Goal: Transaction & Acquisition: Purchase product/service

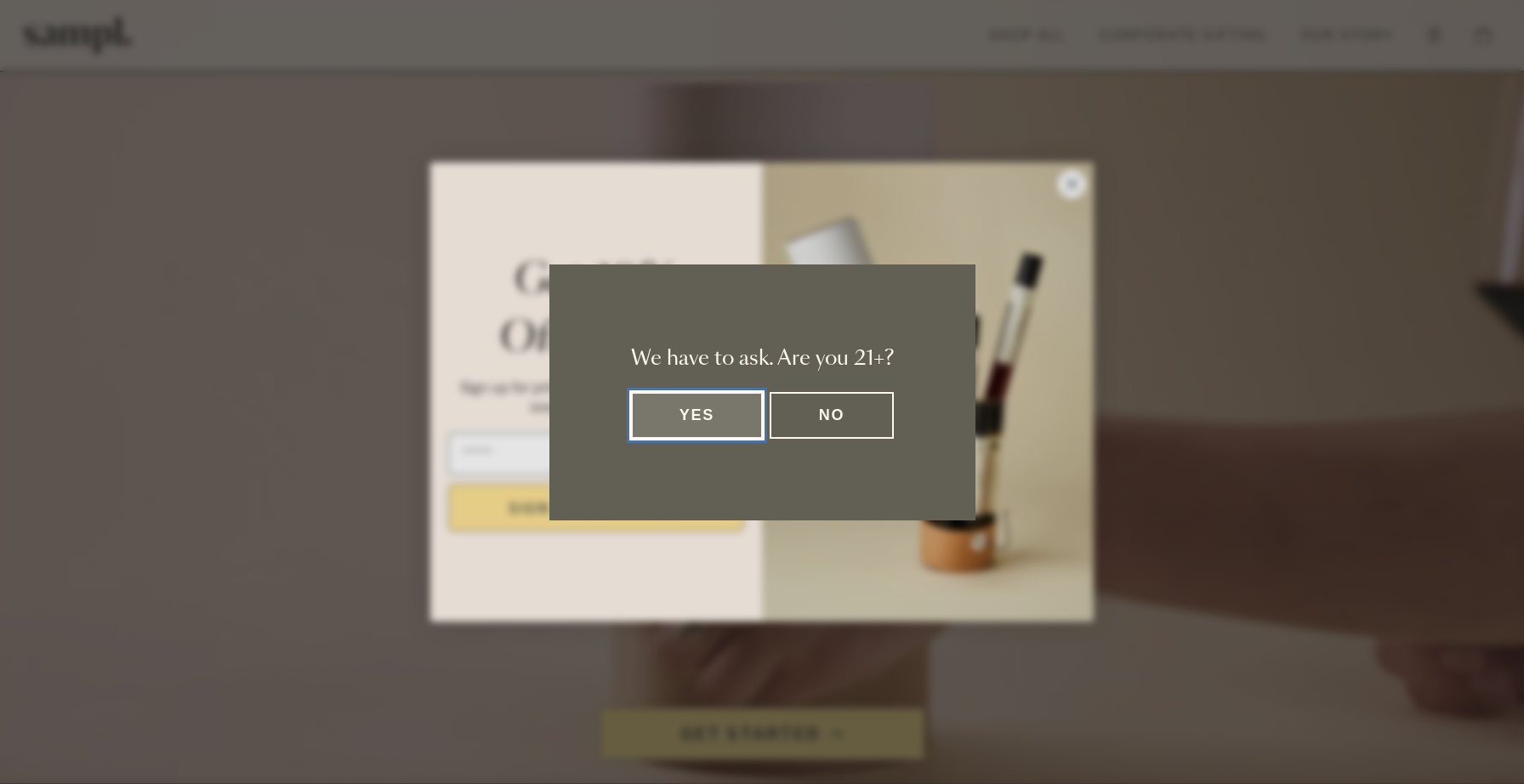
click at [674, 431] on button "Yes" at bounding box center [698, 414] width 133 height 46
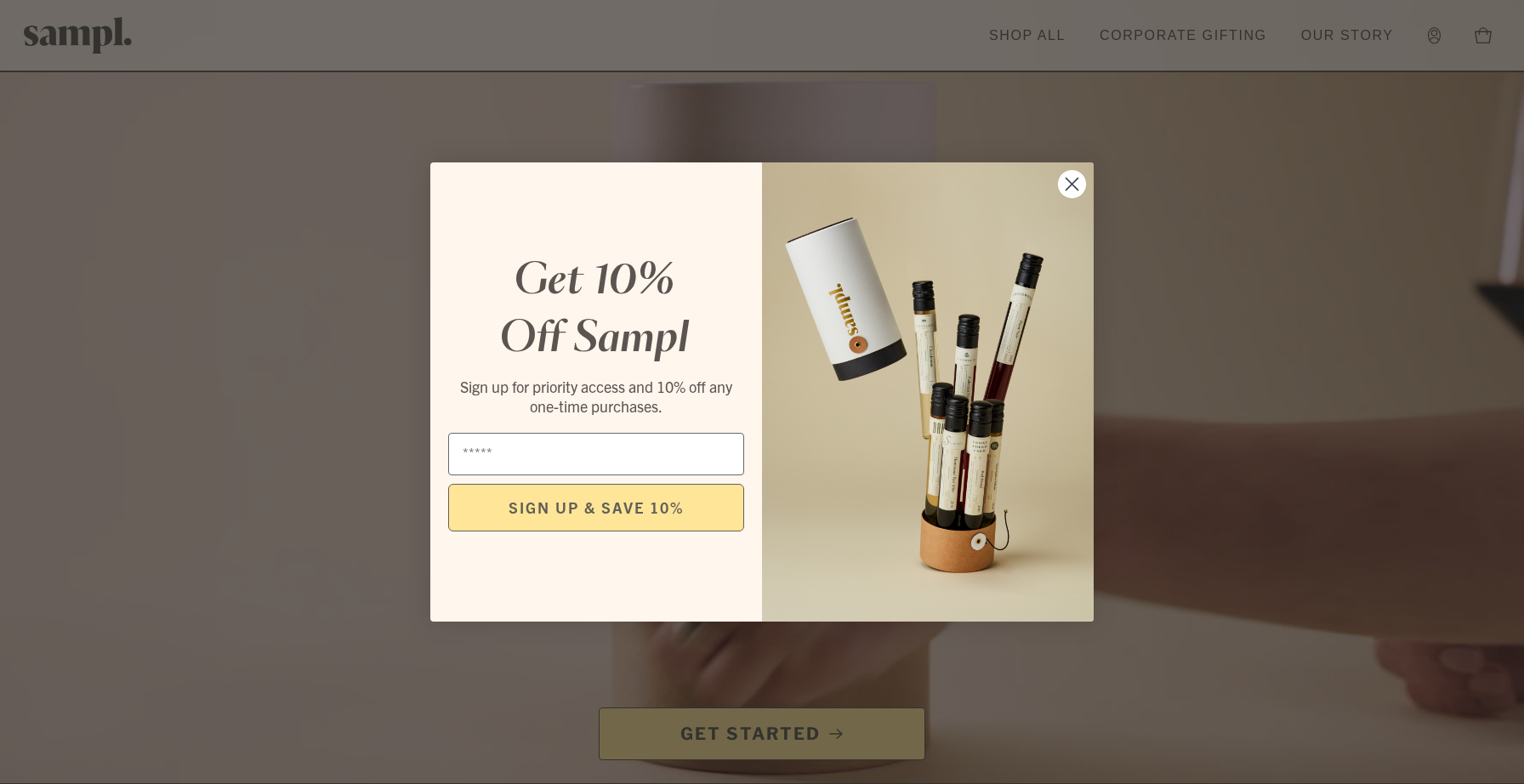
click at [1069, 181] on icon "Close dialog" at bounding box center [1071, 184] width 12 height 12
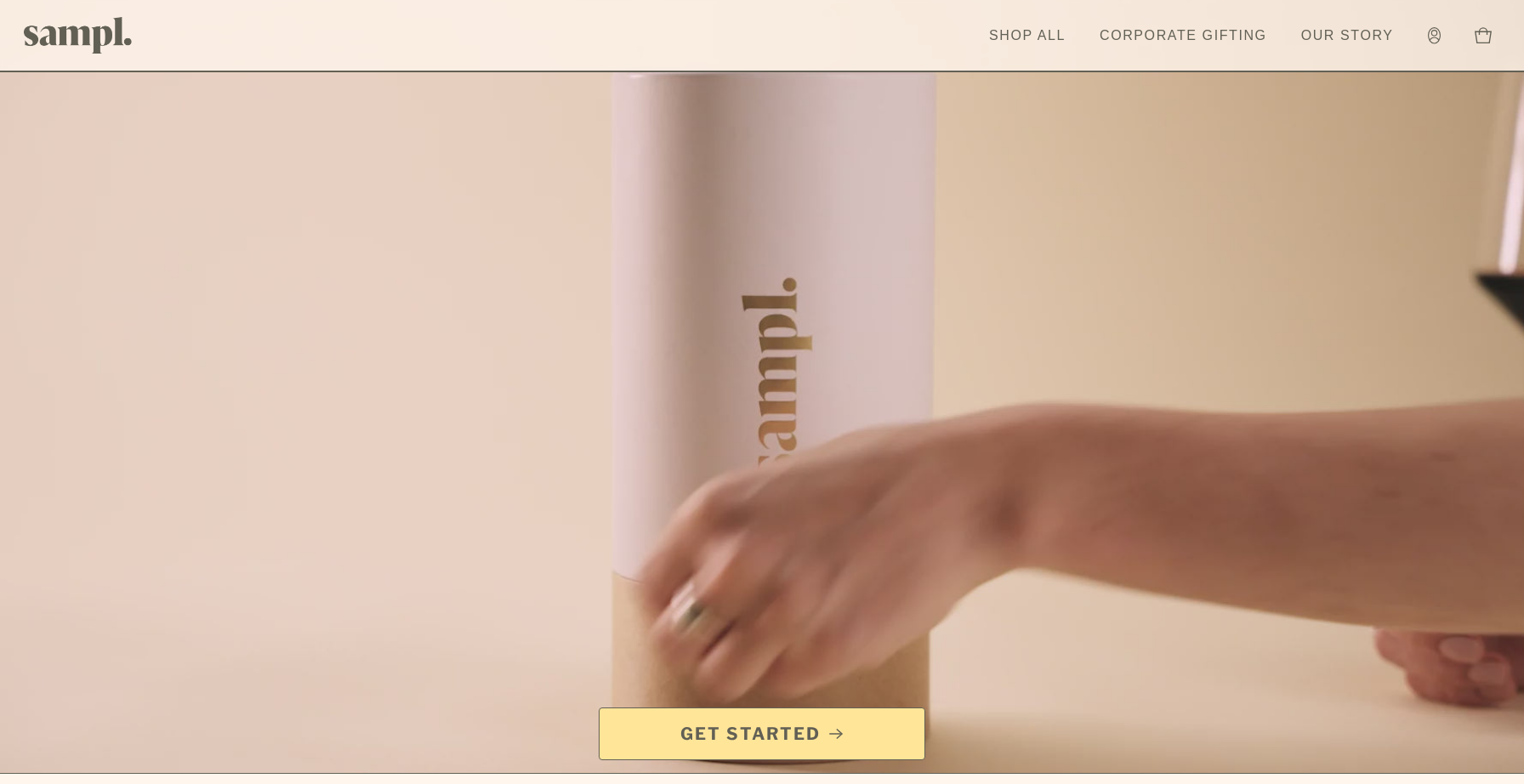
scroll to position [11, 0]
click at [771, 716] on link "Get Started" at bounding box center [762, 734] width 326 height 53
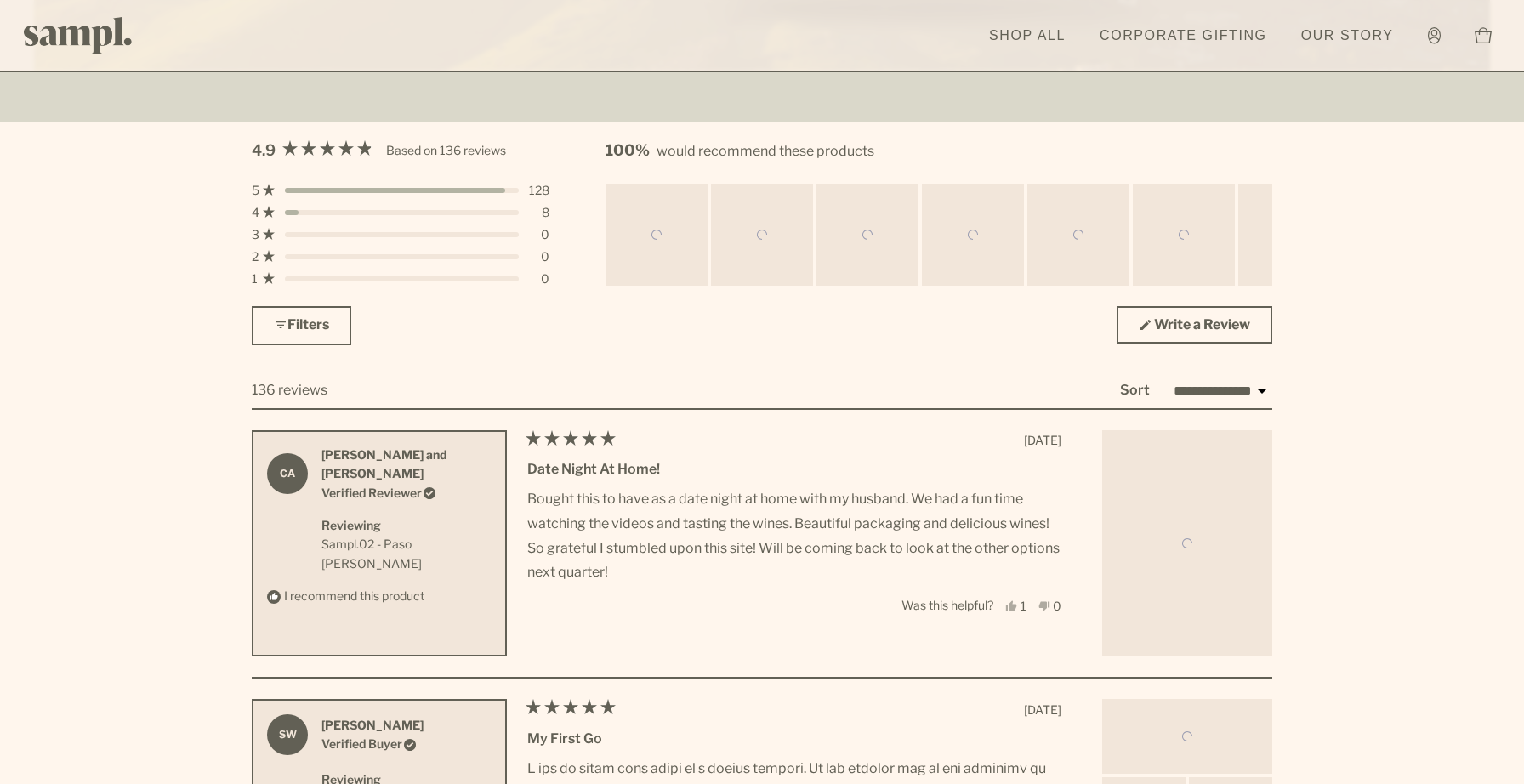
scroll to position [4791, 0]
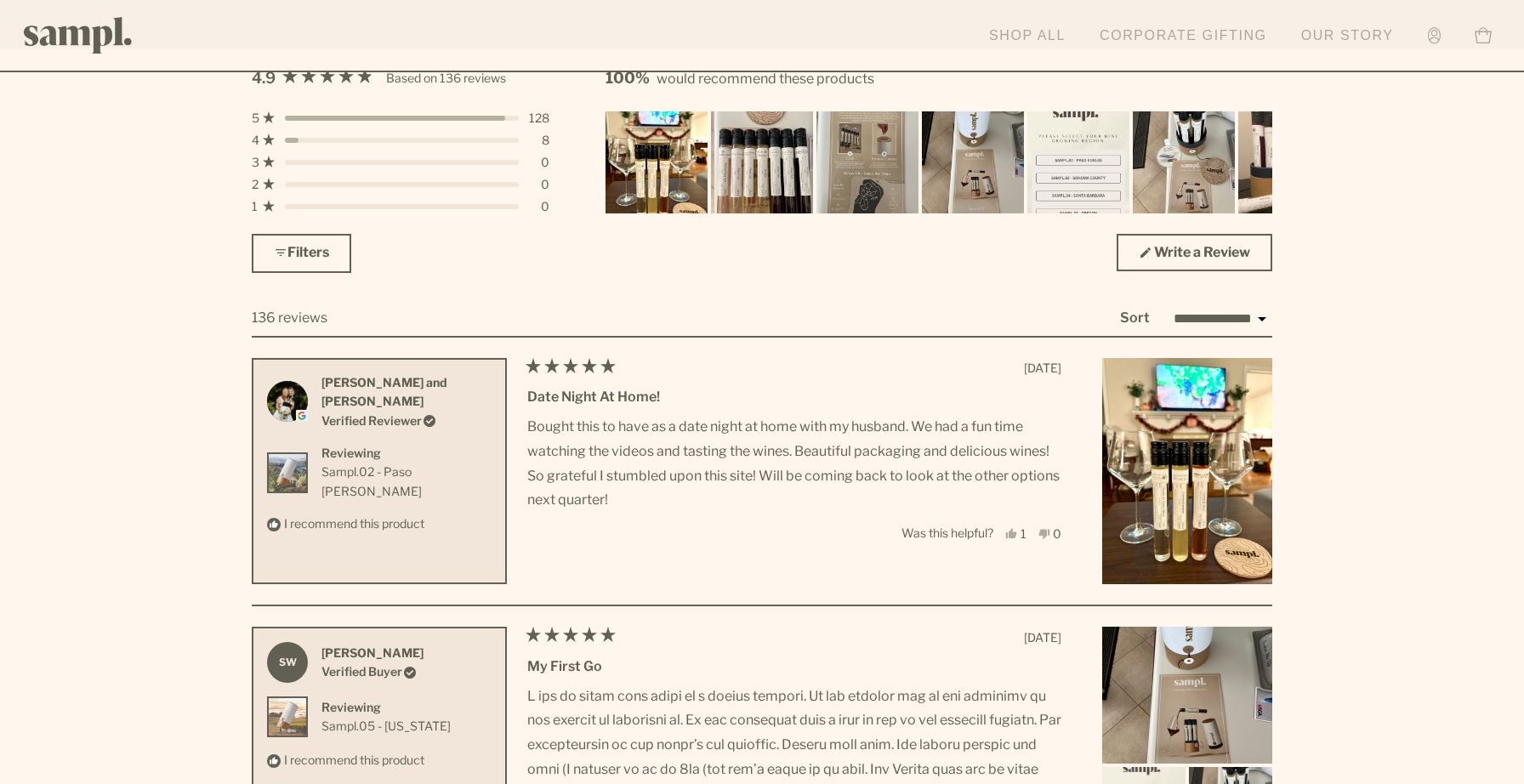
click at [1012, 43] on link "Shop All" at bounding box center [1027, 36] width 94 height 37
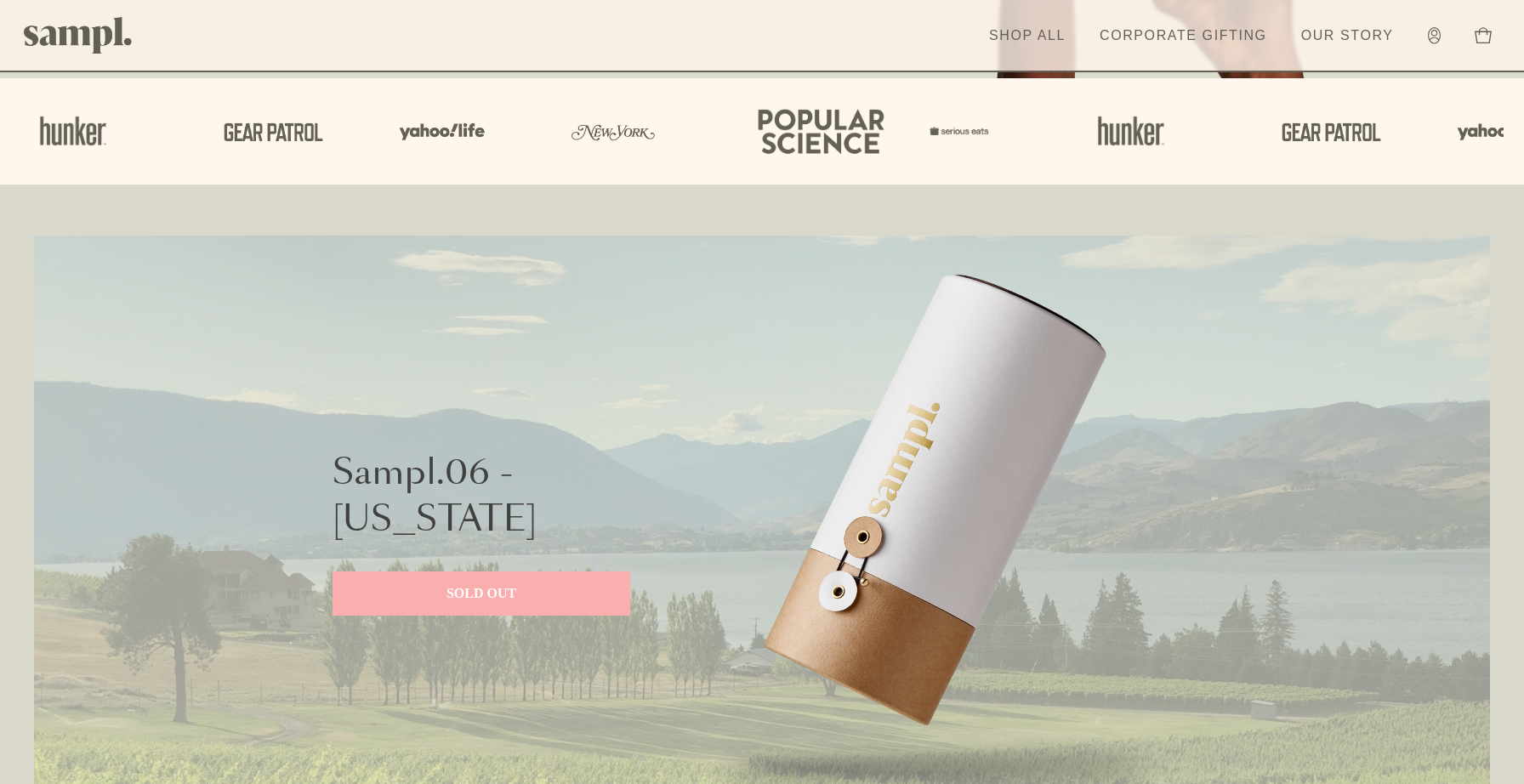
scroll to position [561, 0]
click at [496, 600] on p "SOLD OUT" at bounding box center [481, 591] width 263 height 20
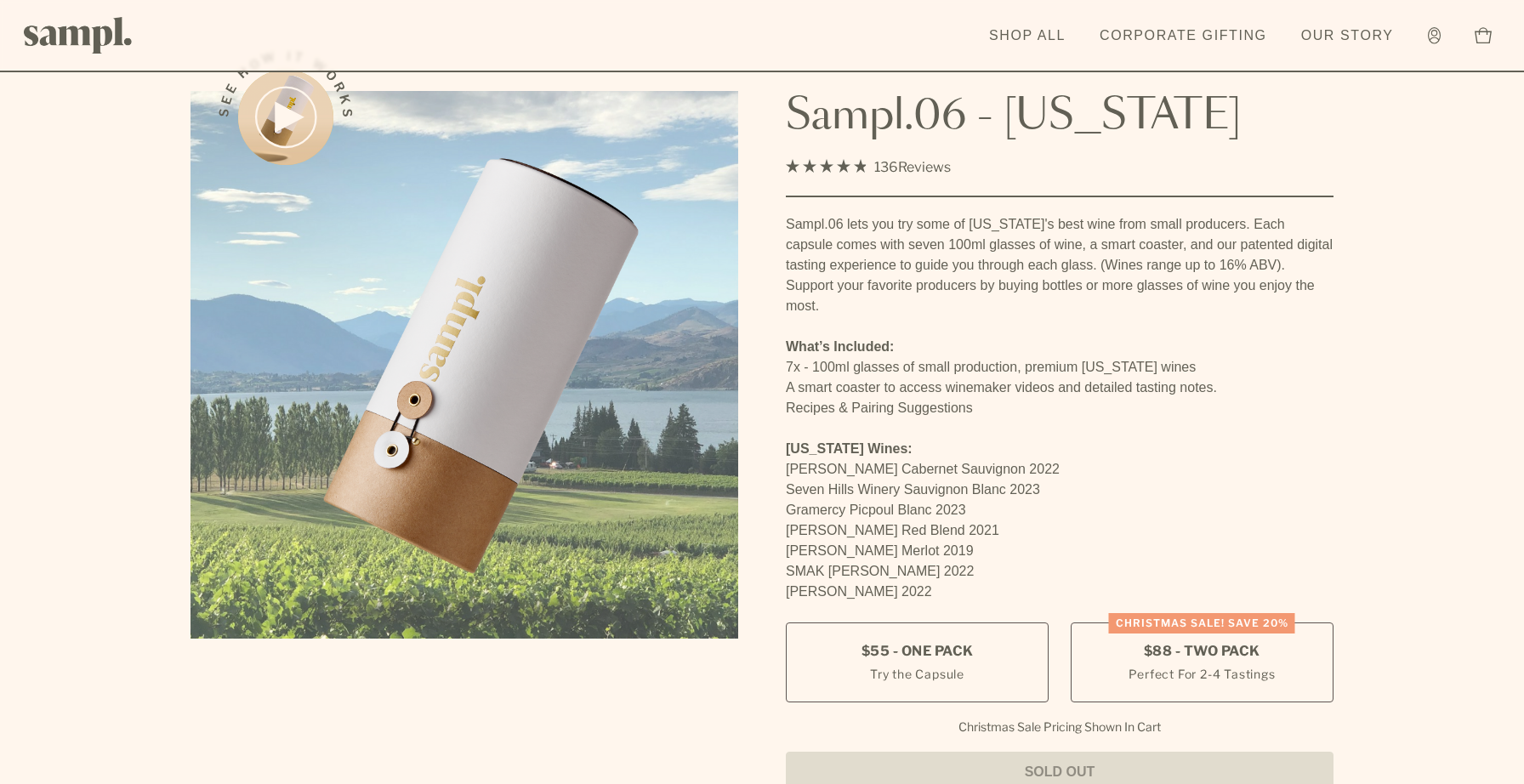
scroll to position [43, 0]
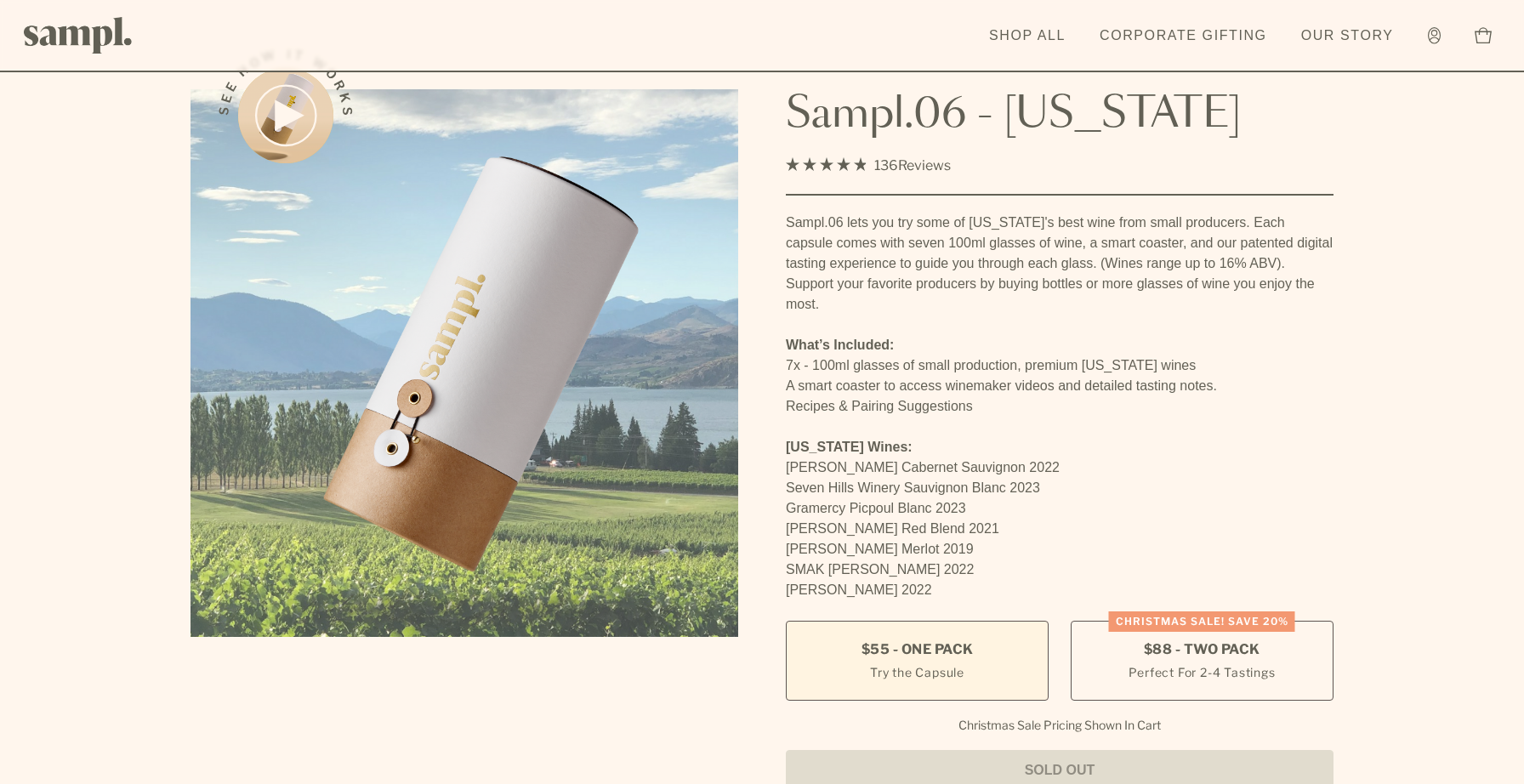
click at [931, 663] on small "Try the Capsule" at bounding box center [917, 672] width 95 height 18
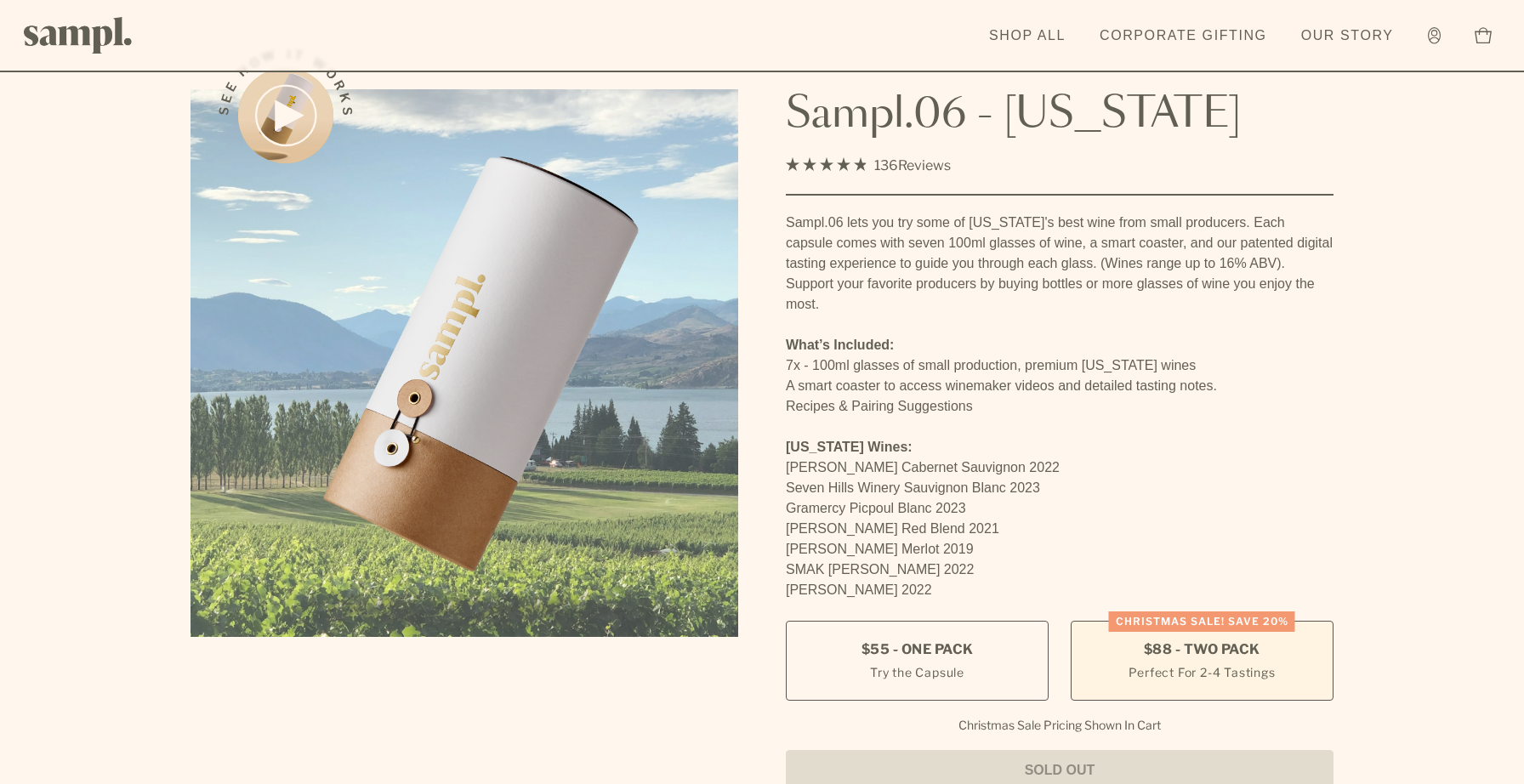
click at [1161, 663] on small "Perfect For 2-4 Tastings" at bounding box center [1202, 672] width 147 height 18
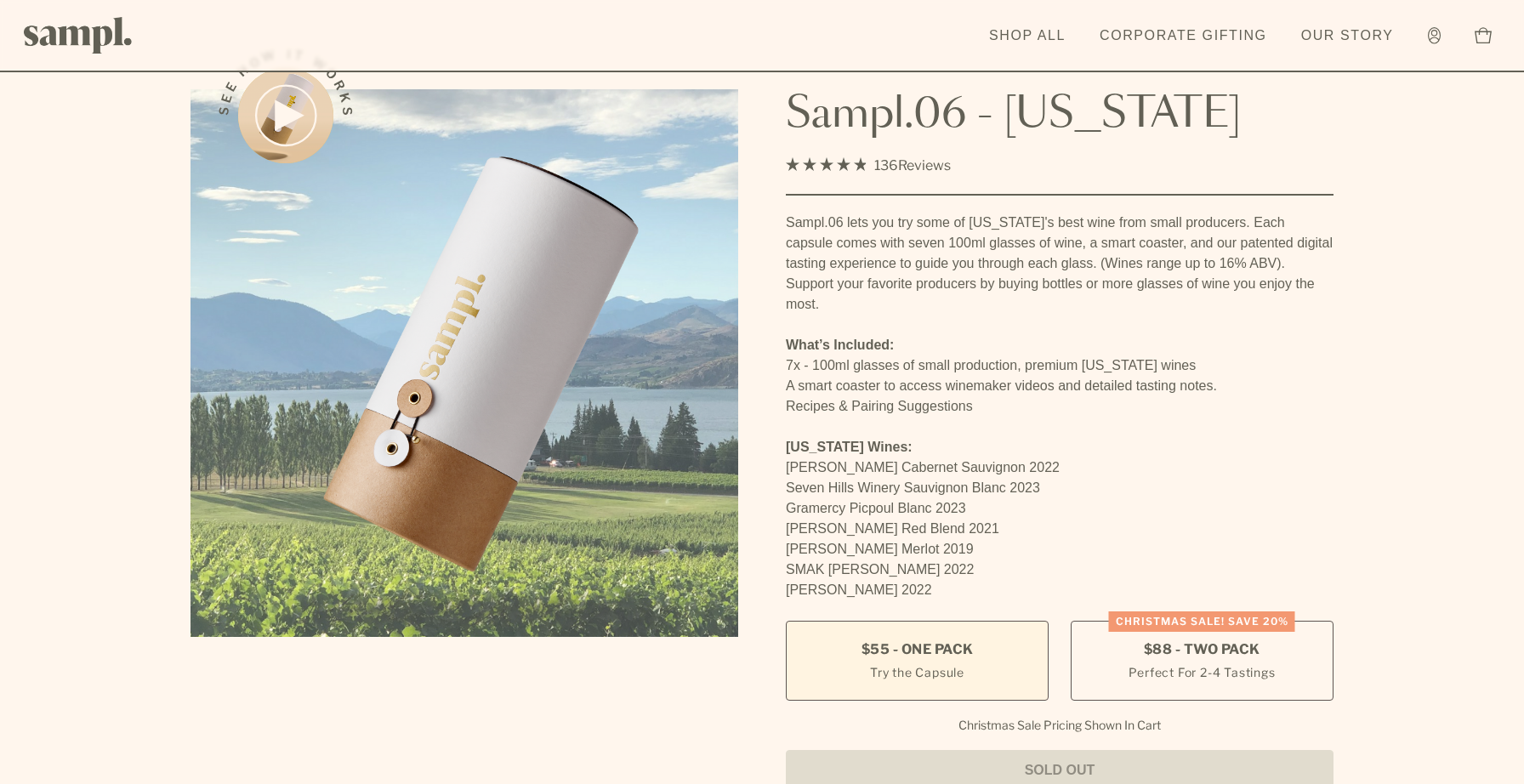
click at [950, 663] on small "Try the Capsule" at bounding box center [917, 672] width 95 height 18
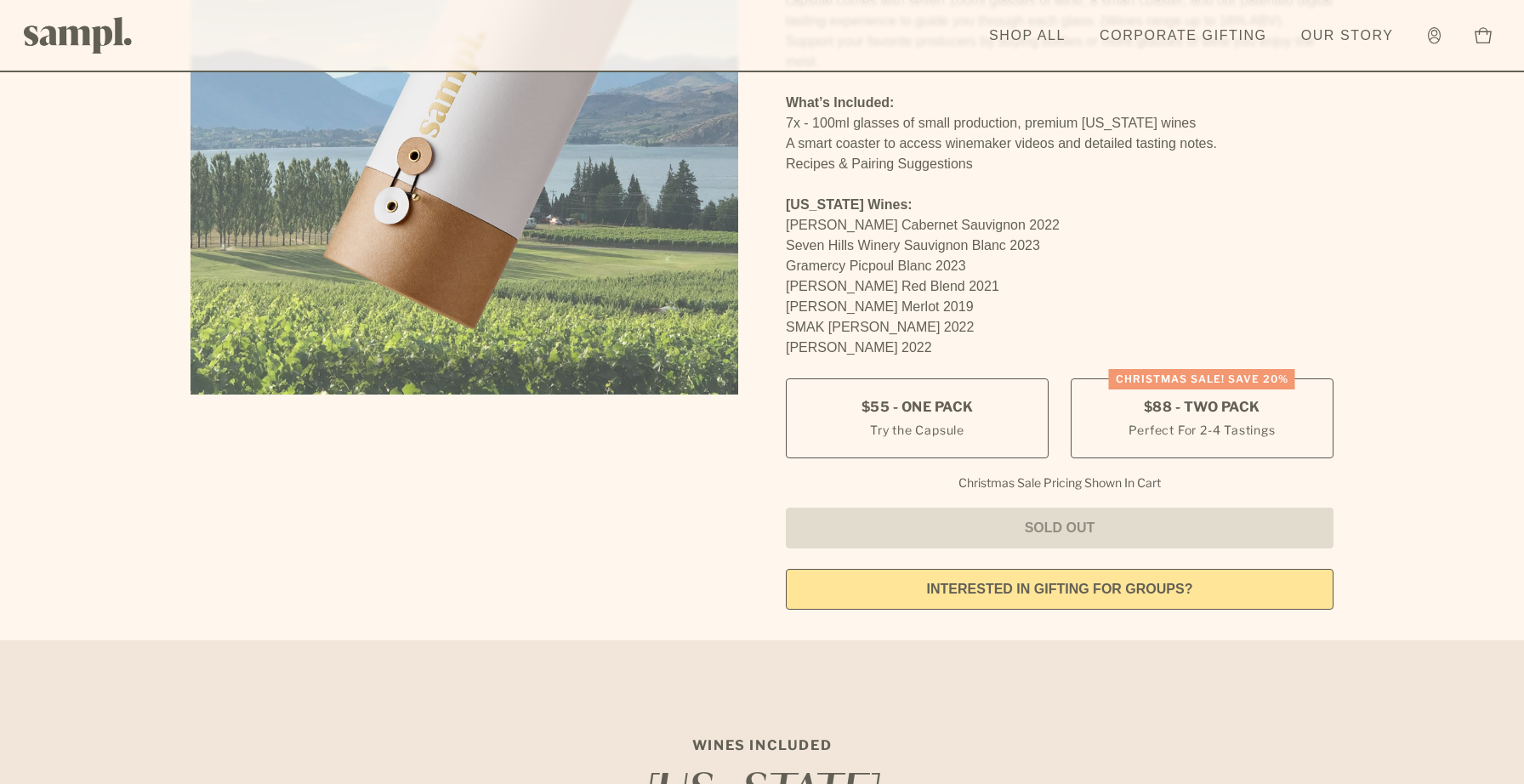
scroll to position [288, 0]
